Goal: Task Accomplishment & Management: Manage account settings

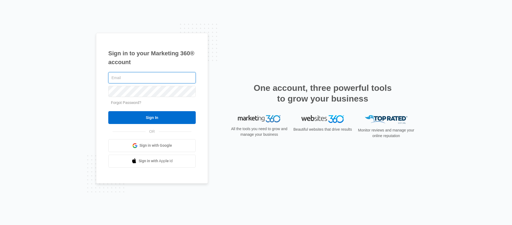
click at [170, 76] on input "text" at bounding box center [152, 77] width 88 height 11
type input "rgallun@hydroworx.com"
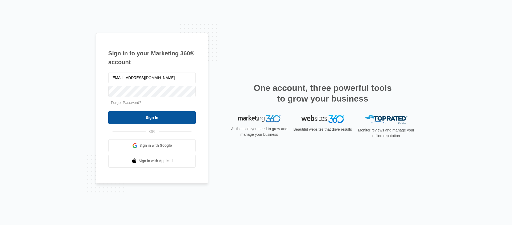
click at [181, 115] on input "Sign In" at bounding box center [152, 117] width 88 height 13
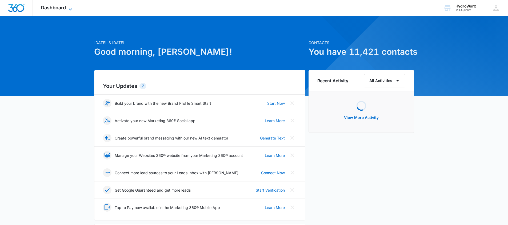
click at [58, 9] on span "Dashboard" at bounding box center [53, 8] width 25 height 6
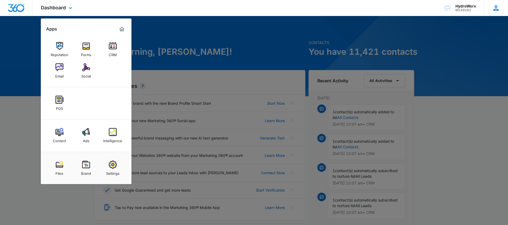
click at [496, 6] on icon at bounding box center [496, 8] width 8 height 8
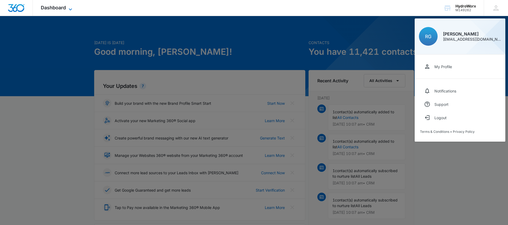
click at [63, 7] on span "Dashboard" at bounding box center [53, 8] width 25 height 6
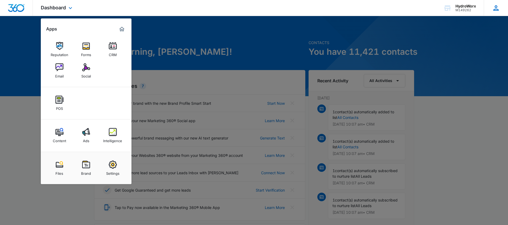
click at [499, 5] on icon at bounding box center [496, 8] width 8 height 8
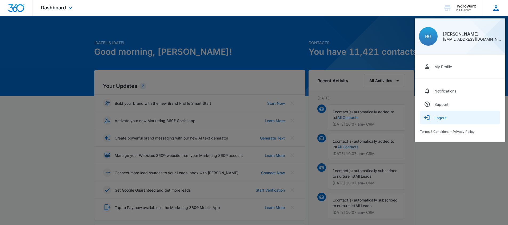
click at [461, 116] on button "Logout" at bounding box center [460, 117] width 80 height 13
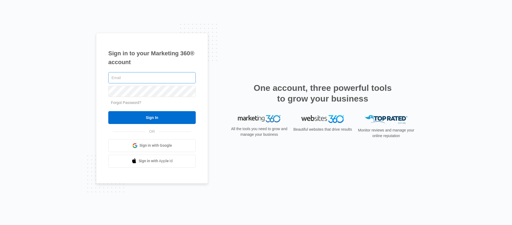
click at [128, 80] on input "text" at bounding box center [152, 77] width 88 height 11
type input "marketing@hydroworx.com"
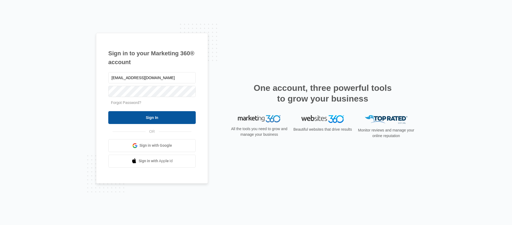
click at [151, 117] on input "Sign In" at bounding box center [152, 117] width 88 height 13
